Goal: Communication & Community: Participate in discussion

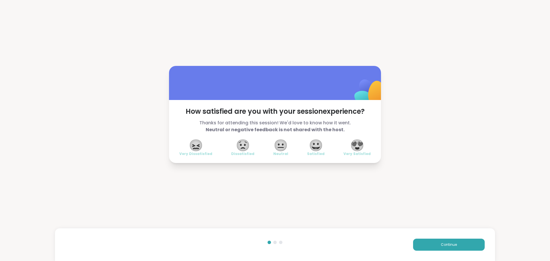
click at [348, 134] on div "How satisfied are you with your session experience? Thanks for attending this s…" at bounding box center [275, 131] width 212 height 63
click at [358, 145] on span "😍" at bounding box center [357, 145] width 14 height 10
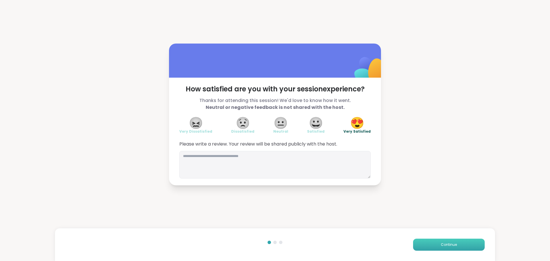
click at [434, 243] on button "Continue" at bounding box center [449, 244] width 72 height 12
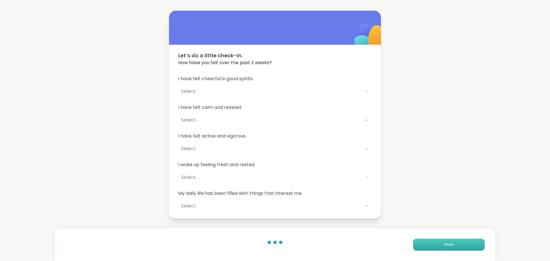
click at [434, 243] on button "Finish" at bounding box center [449, 244] width 72 height 12
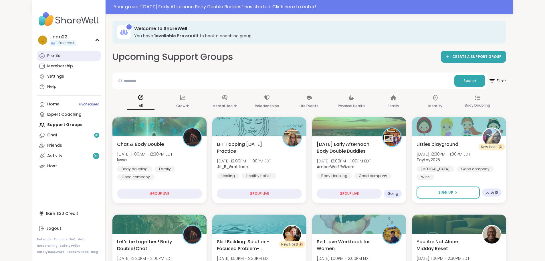
click at [42, 58] on link "Profile" at bounding box center [69, 56] width 64 height 10
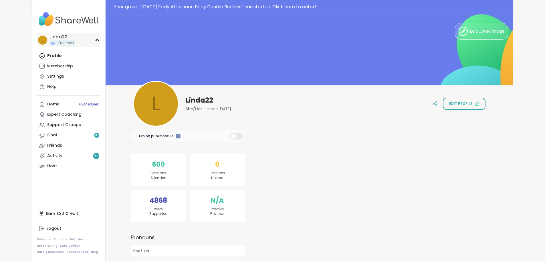
click at [50, 39] on div "Linda22" at bounding box center [63, 37] width 26 height 6
click at [40, 105] on link "Home 6 Scheduled" at bounding box center [69, 104] width 64 height 10
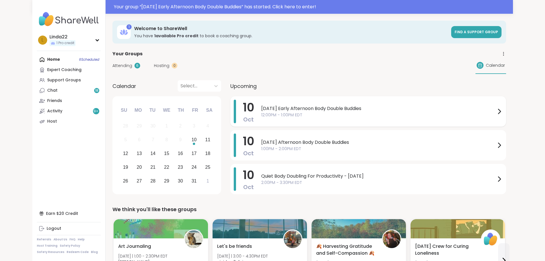
click at [261, 116] on span "12:00PM - 1:00PM EDT" at bounding box center [378, 115] width 235 height 6
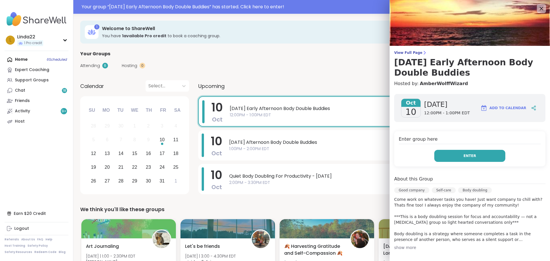
click at [438, 159] on button "Enter" at bounding box center [469, 156] width 71 height 12
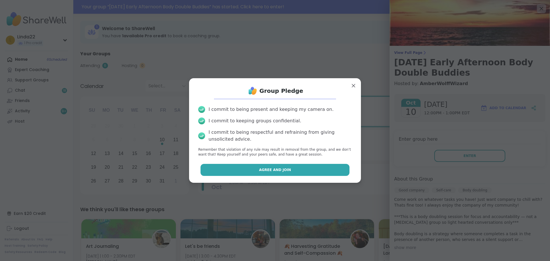
click at [326, 173] on button "Agree and Join" at bounding box center [274, 170] width 149 height 12
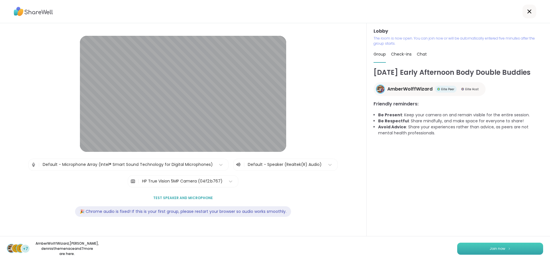
click at [475, 250] on button "Join now" at bounding box center [500, 248] width 86 height 12
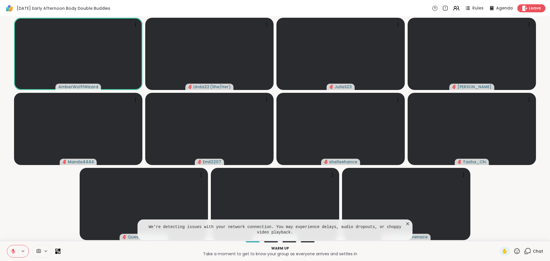
click at [525, 248] on icon at bounding box center [527, 250] width 7 height 7
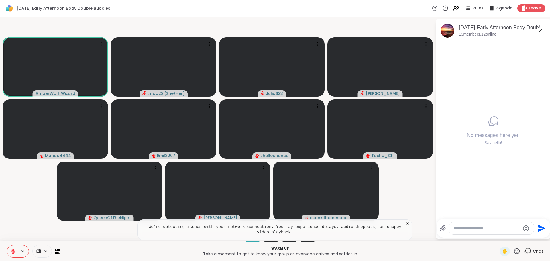
click at [502, 230] on textarea "Type your message" at bounding box center [486, 228] width 67 height 6
type textarea "**********"
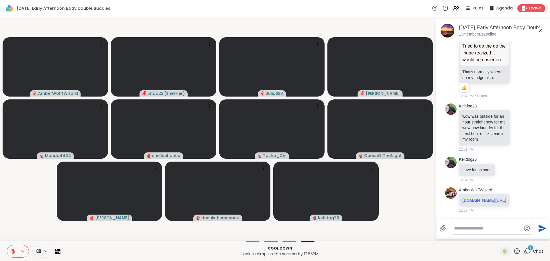
scroll to position [1158, 0]
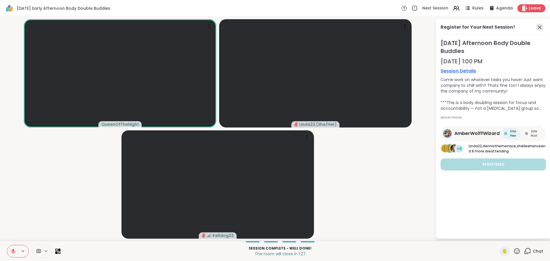
click at [539, 25] on icon at bounding box center [539, 27] width 7 height 7
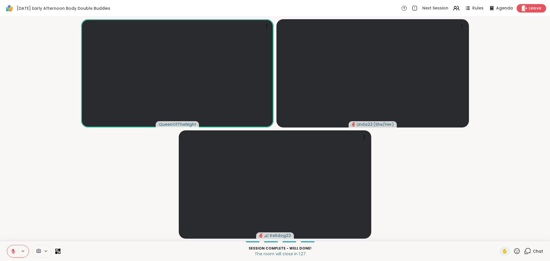
click at [531, 10] on span "Leave" at bounding box center [535, 8] width 13 height 6
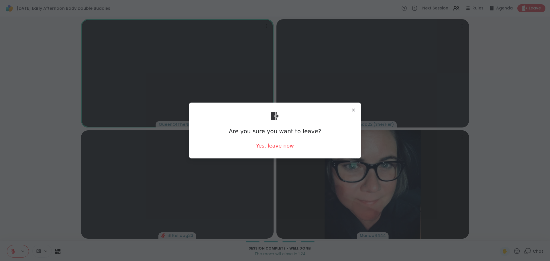
click at [258, 145] on div "Yes, leave now" at bounding box center [275, 145] width 38 height 7
